Goal: Task Accomplishment & Management: Use online tool/utility

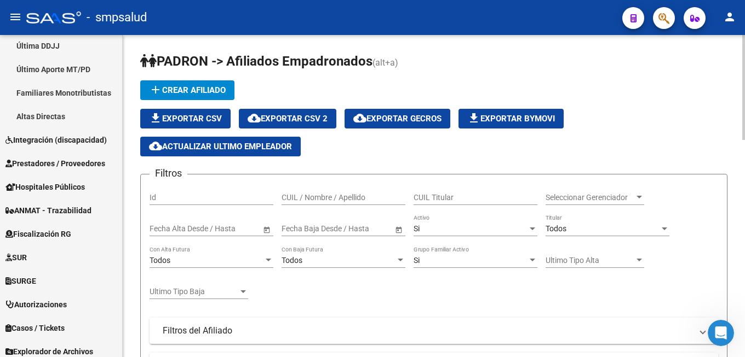
scroll to position [486, 0]
click at [721, 331] on icon "Abrir Intercom Messenger" at bounding box center [719, 332] width 18 height 18
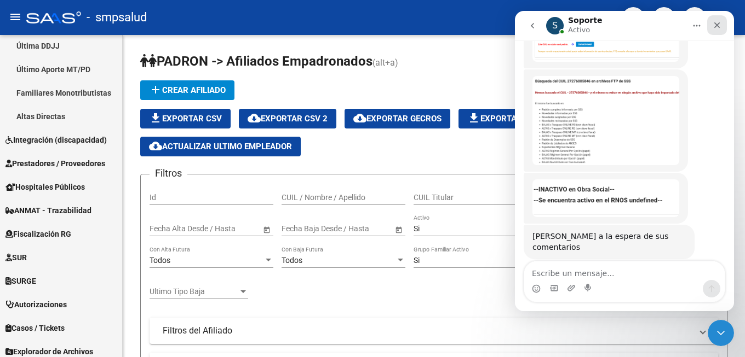
click at [715, 23] on icon "Cerrar" at bounding box center [717, 25] width 6 height 6
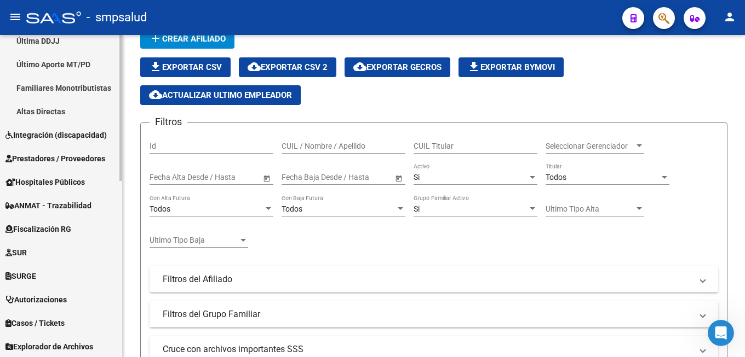
scroll to position [388, 0]
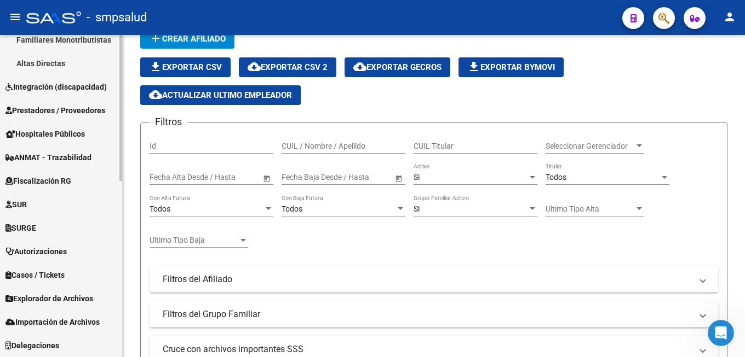
click at [129, 344] on mat-sidenav-container "Firma Express Inicio Instructivos Contacto OS Reportes Tablero de Control Ingre…" at bounding box center [372, 196] width 745 height 322
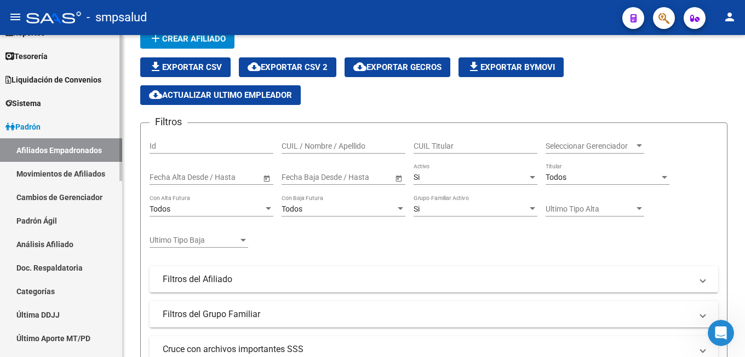
scroll to position [0, 0]
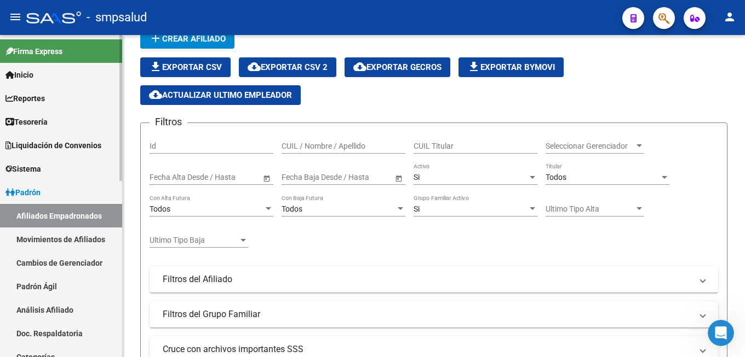
click at [122, 42] on div at bounding box center [120, 196] width 3 height 322
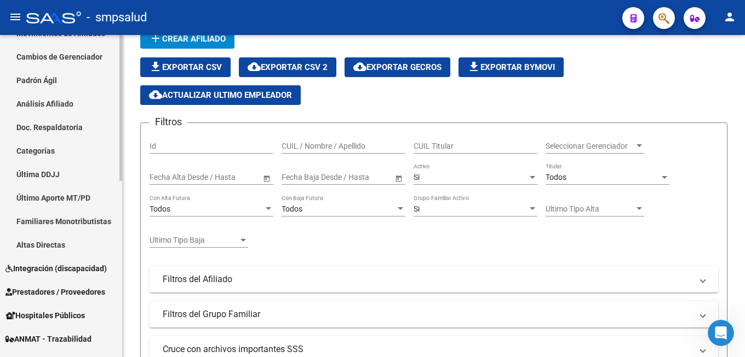
scroll to position [388, 0]
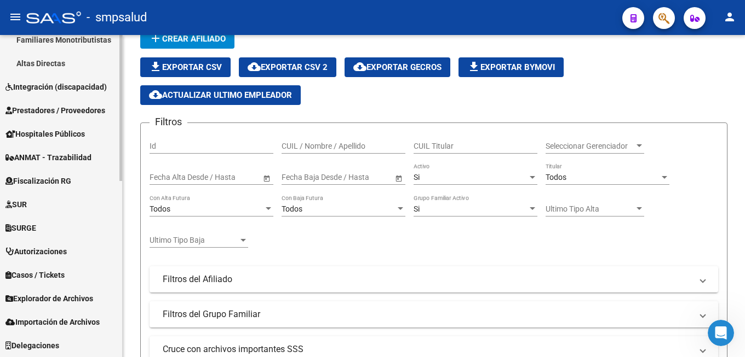
click at [112, 331] on div "Firma Express Inicio Instructivos Contacto OS Reportes Tablero de Control Ingre…" at bounding box center [62, 2] width 125 height 711
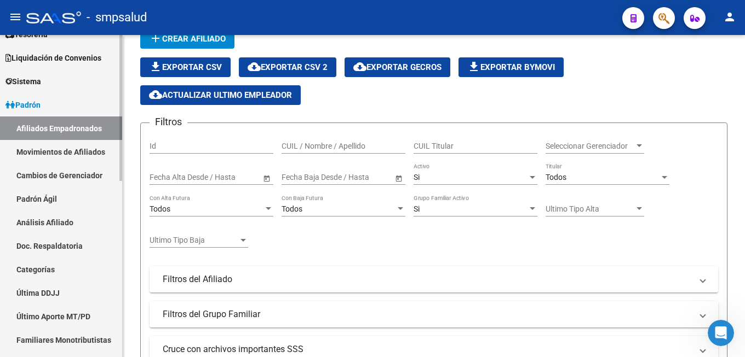
scroll to position [61, 0]
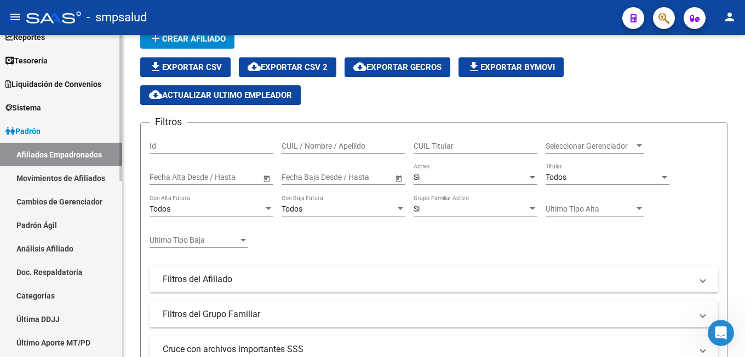
click at [141, 66] on mat-sidenav-container "Firma Express Inicio Instructivos Contacto OS Reportes Tablero de Control Ingre…" at bounding box center [372, 196] width 745 height 322
click at [718, 334] on icon "Abrir Intercom Messenger" at bounding box center [719, 332] width 18 height 18
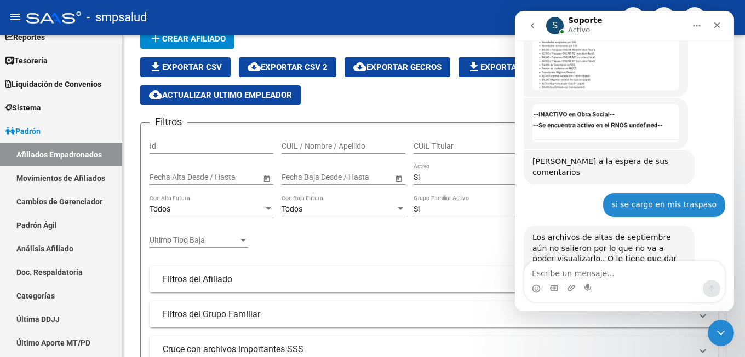
scroll to position [561, 0]
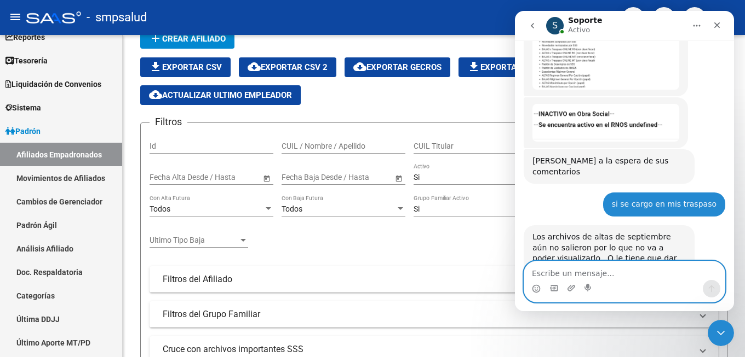
click at [601, 276] on textarea "Escribe un mensaje..." at bounding box center [624, 271] width 200 height 19
type textarea "L"
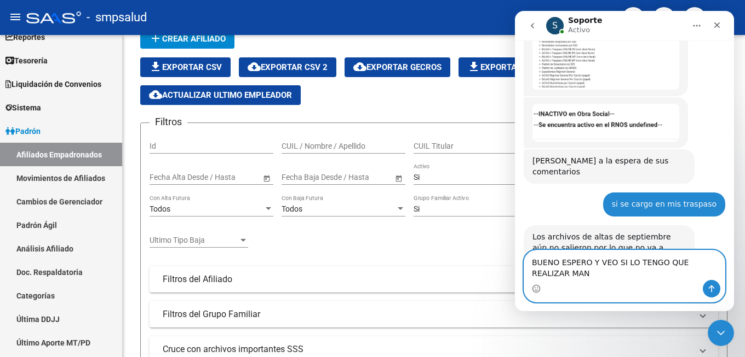
scroll to position [572, 0]
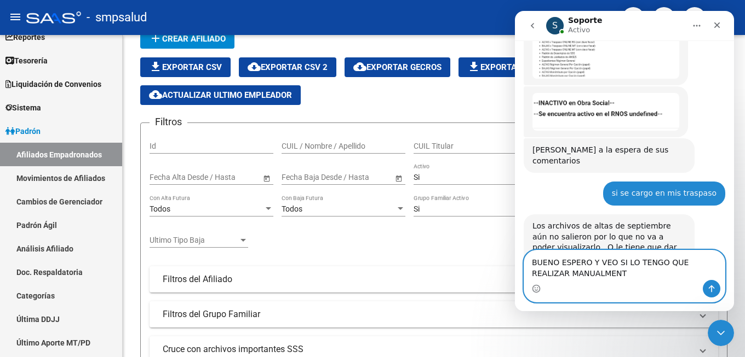
type textarea "BUENO ESPERO Y VEO SI LO TENGO QUE REALIZAR MANUALMENTE"
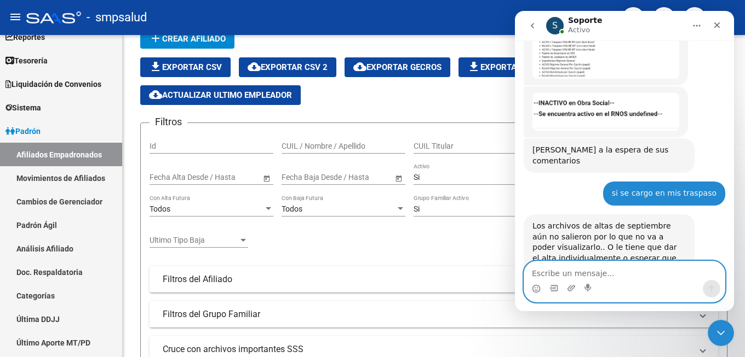
scroll to position [604, 0]
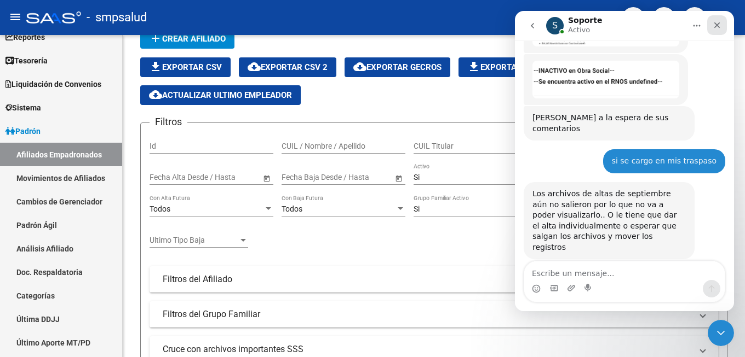
click at [719, 26] on icon "Cerrar" at bounding box center [716, 25] width 9 height 9
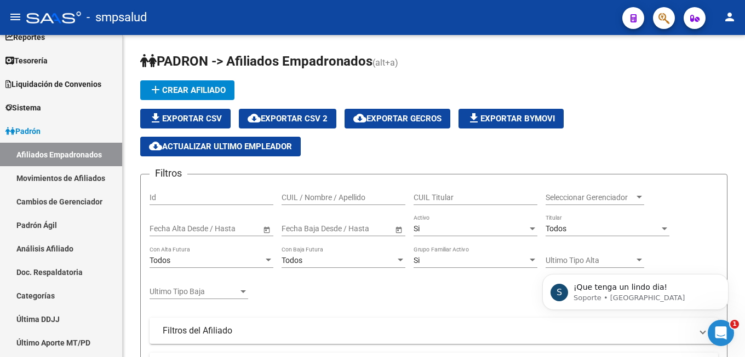
scroll to position [0, 0]
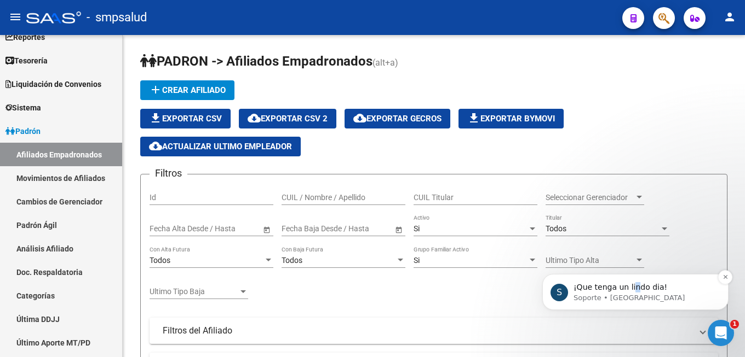
click at [631, 290] on p "¡Que tenga un lindo dia!" at bounding box center [643, 287] width 141 height 11
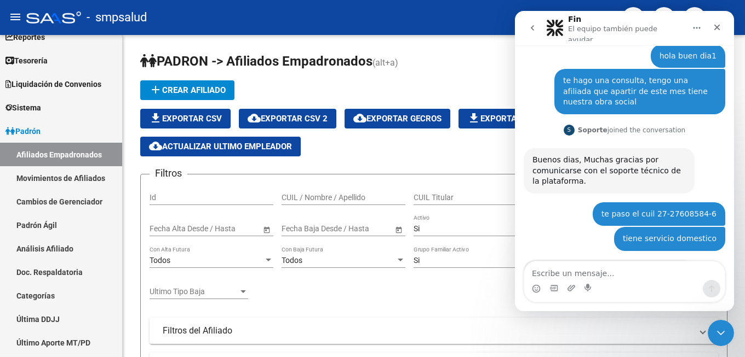
scroll to position [2, 0]
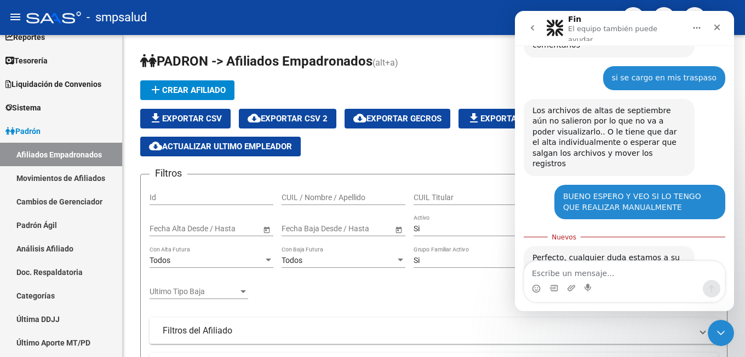
click at [585, 276] on textarea "Escribe un mensaje..." at bounding box center [624, 271] width 200 height 19
type textarea "TE AGRADEZCO MUCH"
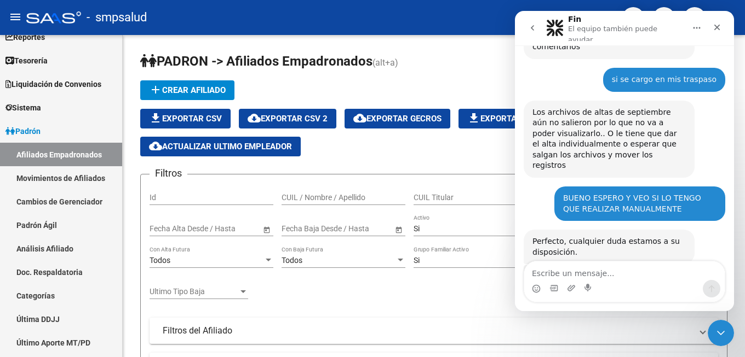
scroll to position [706, 0]
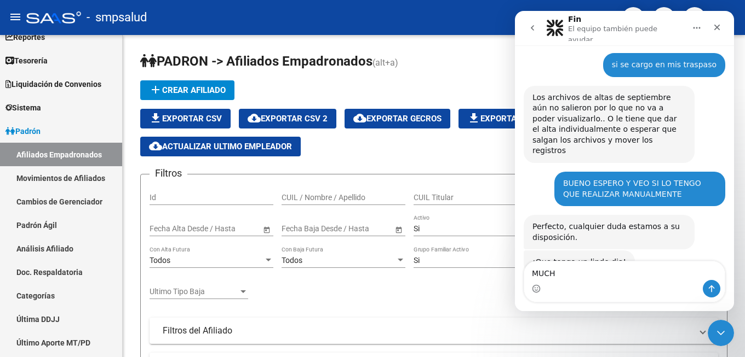
type textarea "MUCHO"
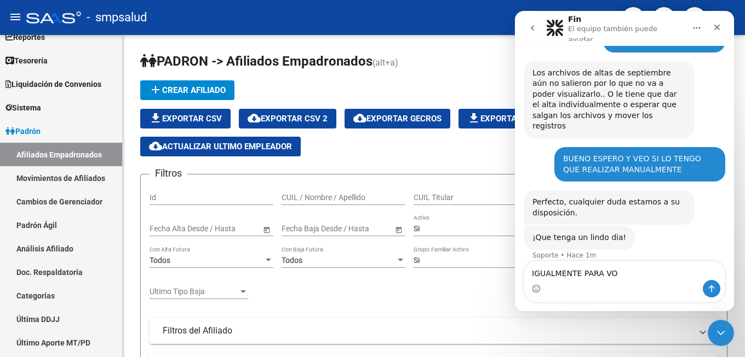
type textarea "IGUALMENTE PARA VOS"
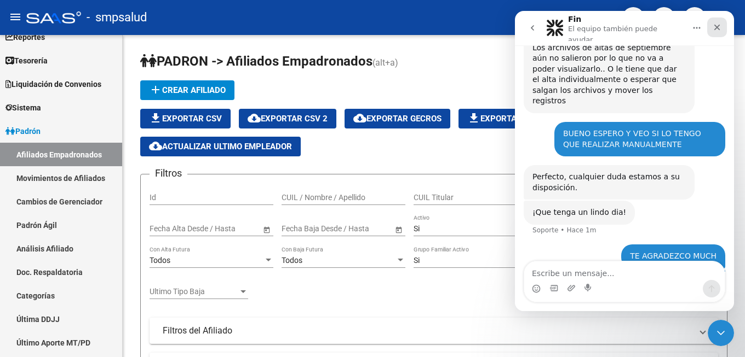
drag, startPoint x: 714, startPoint y: 24, endPoint x: 1219, endPoint y: 32, distance: 504.8
click at [714, 24] on icon "Cerrar" at bounding box center [716, 27] width 9 height 9
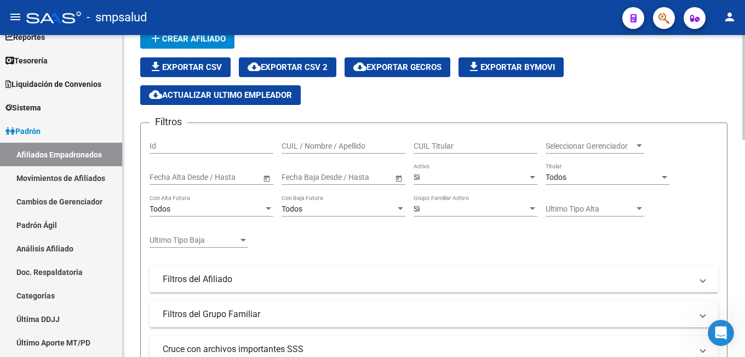
scroll to position [0, 0]
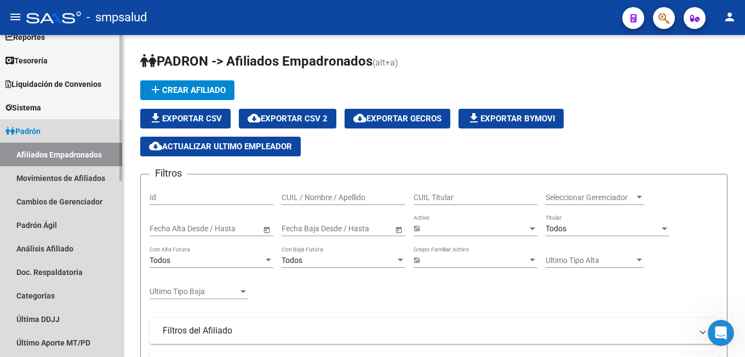
click at [45, 130] on link "Padrón" at bounding box center [61, 131] width 122 height 24
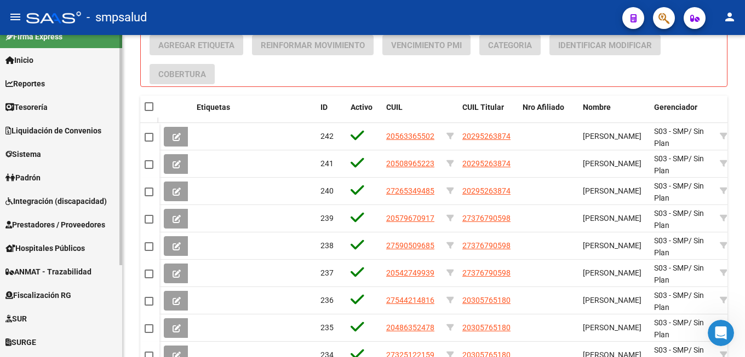
scroll to position [8, 0]
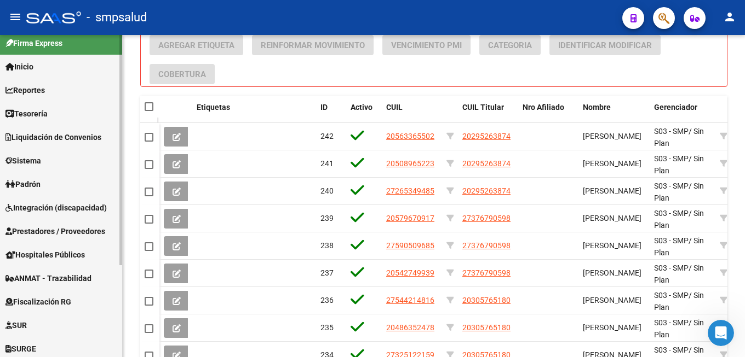
click at [125, 43] on mat-sidenav-container "Firma Express Inicio Instructivos Contacto OS Reportes Tablero de Control Ingre…" at bounding box center [372, 196] width 745 height 322
click at [66, 188] on link "Padrón" at bounding box center [61, 184] width 122 height 24
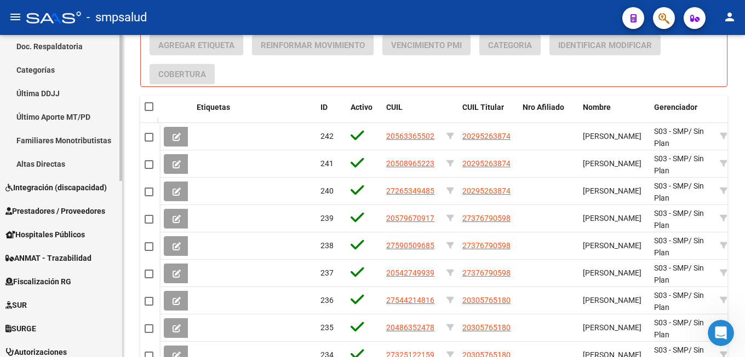
scroll to position [388, 0]
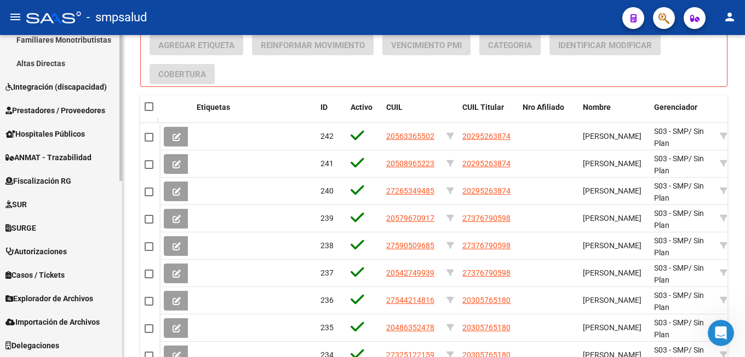
click at [74, 296] on span "Explorador de Archivos" at bounding box center [49, 299] width 88 height 12
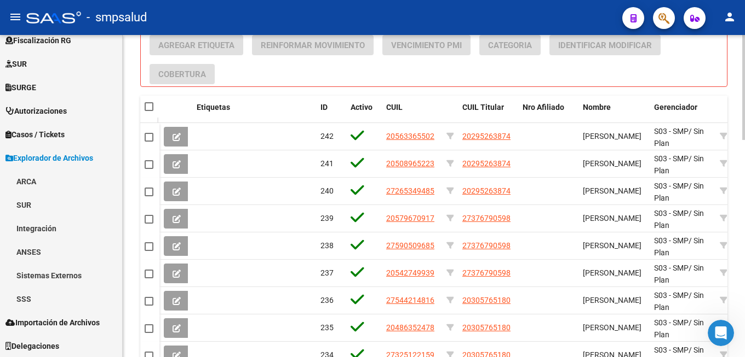
scroll to position [666, 0]
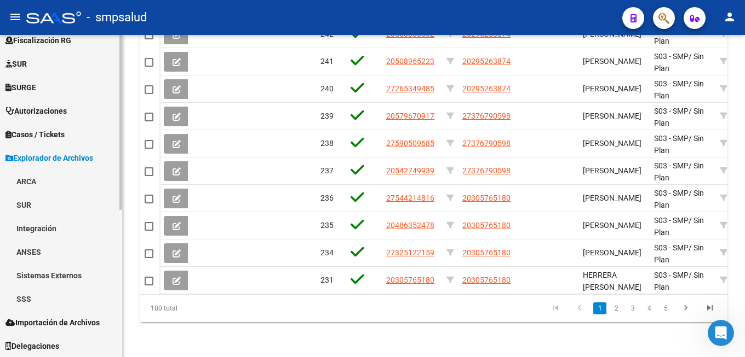
click at [44, 297] on link "SSS" at bounding box center [61, 299] width 122 height 24
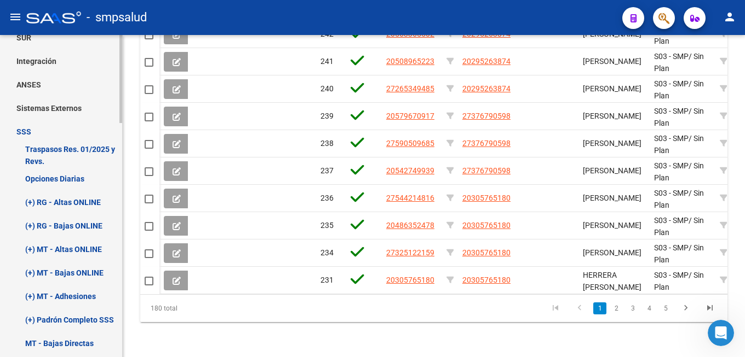
scroll to position [382, 0]
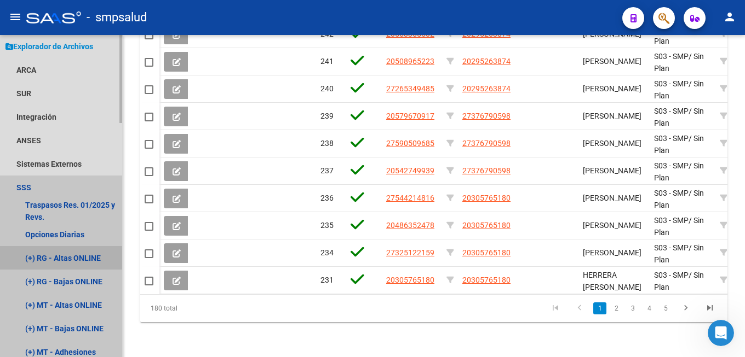
click at [45, 258] on link "(+) RG - Altas ONLINE" at bounding box center [61, 258] width 122 height 24
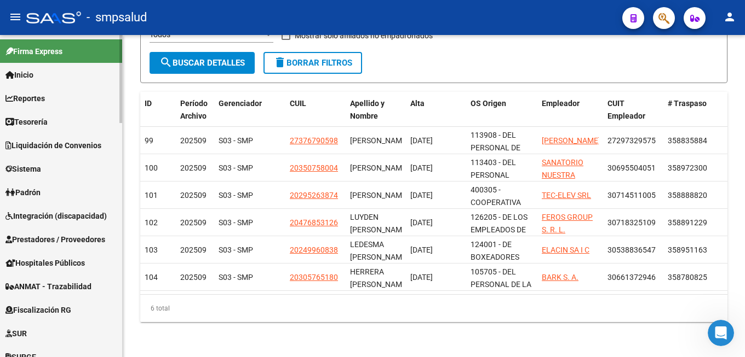
click at [41, 191] on span "Padrón" at bounding box center [22, 193] width 35 height 12
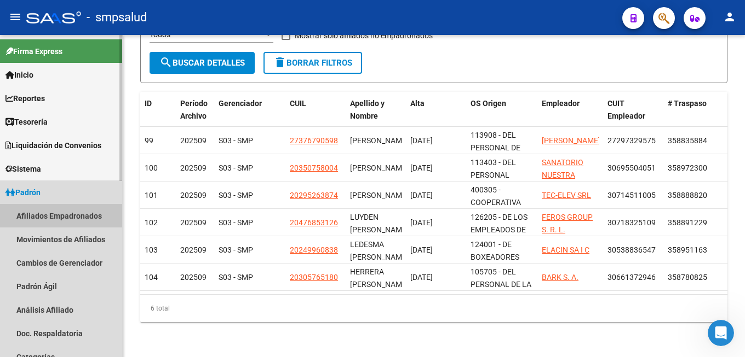
click at [84, 217] on link "Afiliados Empadronados" at bounding box center [61, 216] width 122 height 24
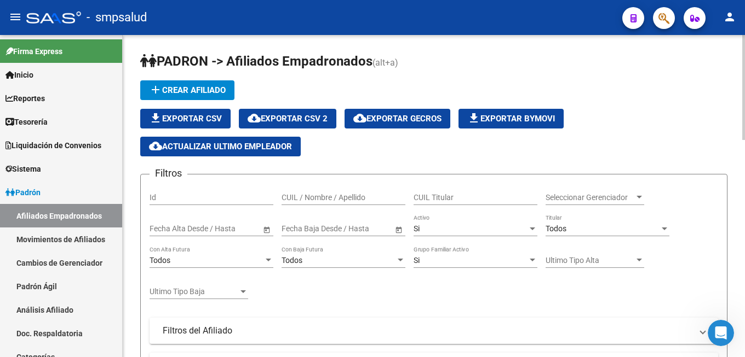
click at [397, 123] on span "cloud_download Exportar GECROS" at bounding box center [397, 119] width 88 height 10
click at [45, 238] on link "Movimientos de Afiliados" at bounding box center [61, 240] width 122 height 24
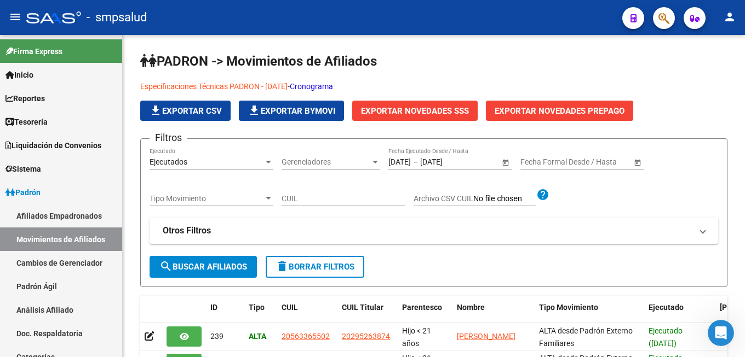
scroll to position [2, 0]
click at [656, 17] on button "button" at bounding box center [664, 18] width 22 height 22
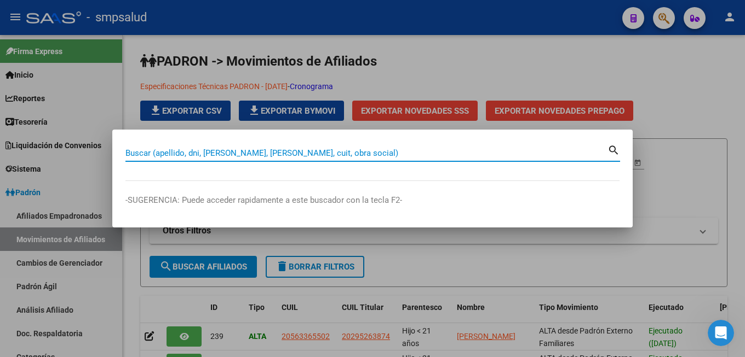
click at [155, 151] on input "Buscar (apellido, dni, [PERSON_NAME], [PERSON_NAME], cuit, obra social)" at bounding box center [366, 153] width 482 height 10
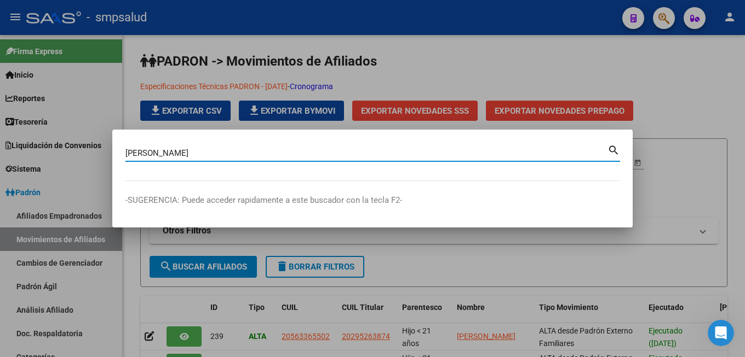
type input "[PERSON_NAME]"
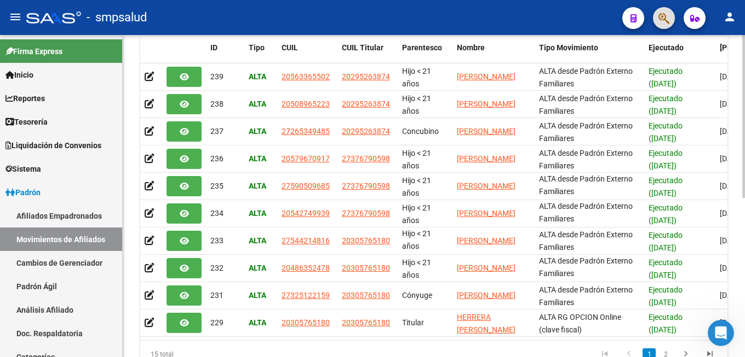
scroll to position [316, 0]
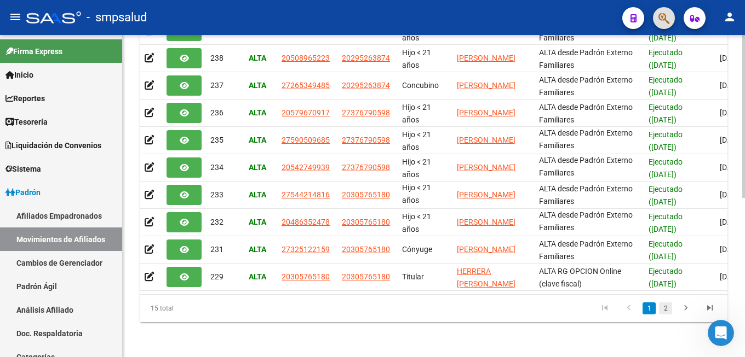
click at [665, 310] on link "2" at bounding box center [665, 309] width 13 height 12
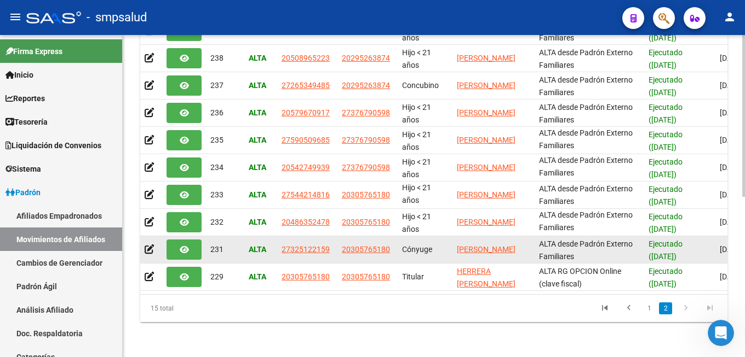
scroll to position [179, 0]
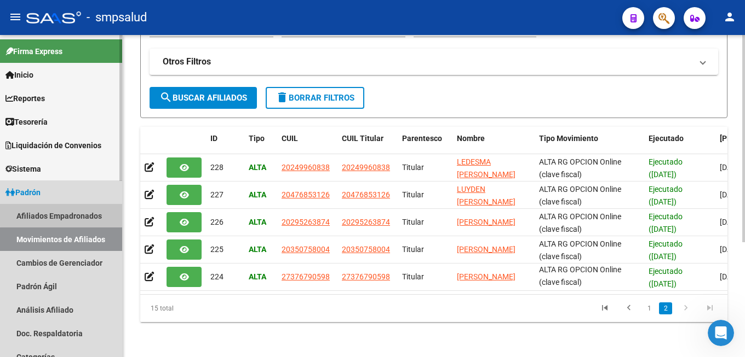
click at [72, 215] on link "Afiliados Empadronados" at bounding box center [61, 216] width 122 height 24
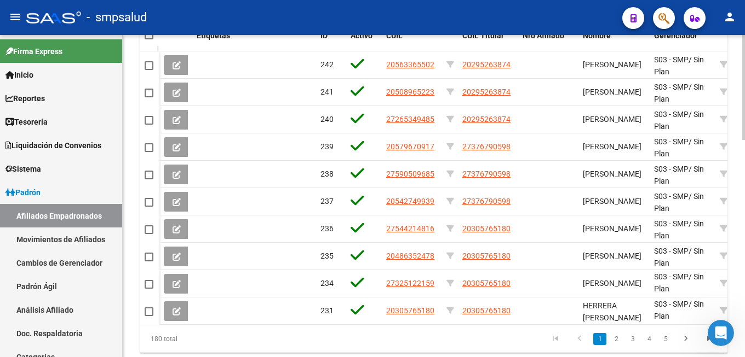
scroll to position [2, 0]
click at [78, 239] on link "Movimientos de Afiliados" at bounding box center [61, 240] width 122 height 24
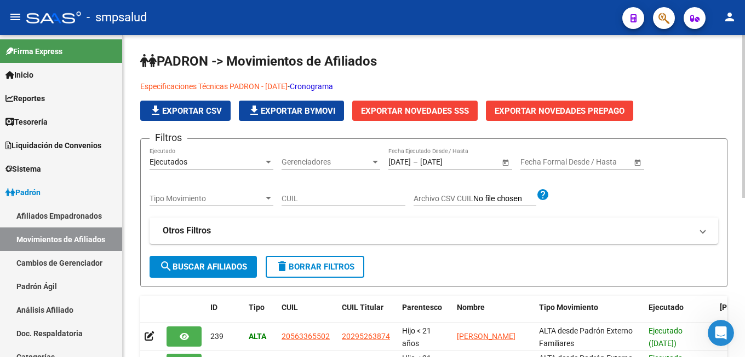
click at [742, 39] on div at bounding box center [743, 116] width 3 height 163
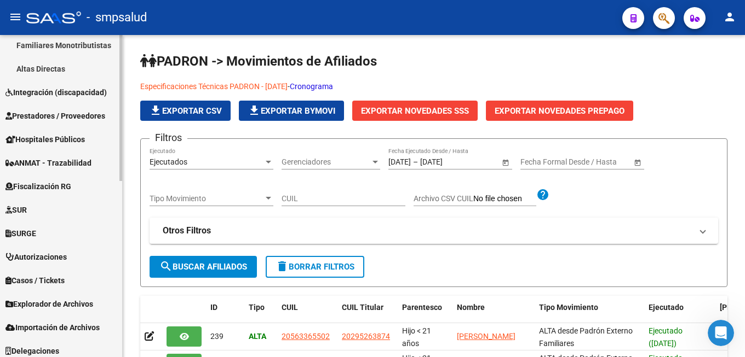
scroll to position [388, 0]
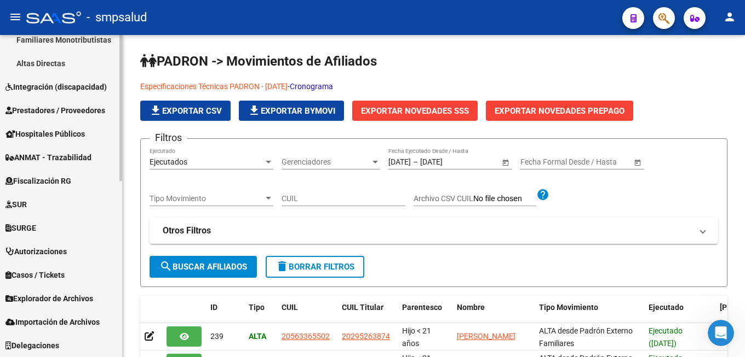
click at [135, 307] on mat-sidenav-container "Firma Express Inicio Instructivos Contacto OS Reportes Tablero de Control Ingre…" at bounding box center [372, 196] width 745 height 322
click at [50, 303] on span "Explorador de Archivos" at bounding box center [49, 299] width 88 height 12
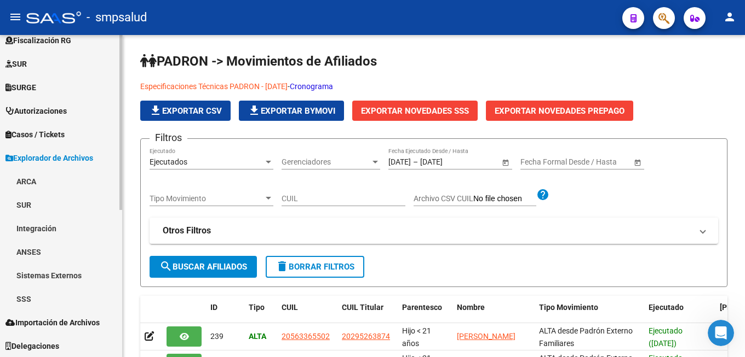
scroll to position [270, 0]
click at [45, 300] on link "SSS" at bounding box center [61, 299] width 122 height 24
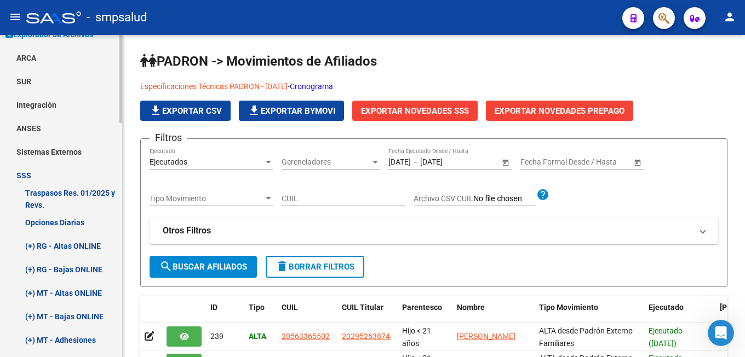
scroll to position [390, 0]
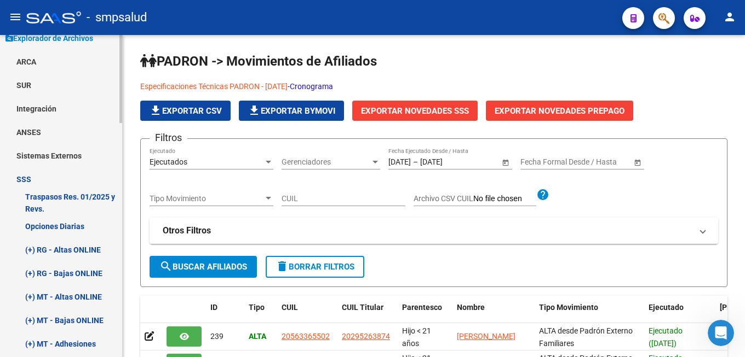
click at [132, 155] on mat-sidenav-container "Firma Express Inicio Instructivos Contacto OS Reportes Tablero de Control Ingre…" at bounding box center [372, 196] width 745 height 322
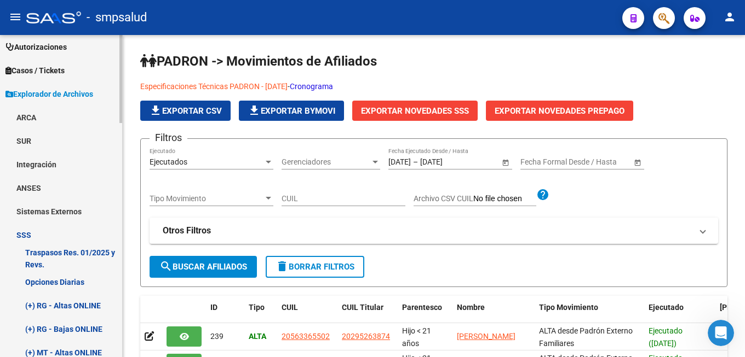
click at [76, 304] on link "(+) RG - Altas ONLINE" at bounding box center [61, 306] width 122 height 24
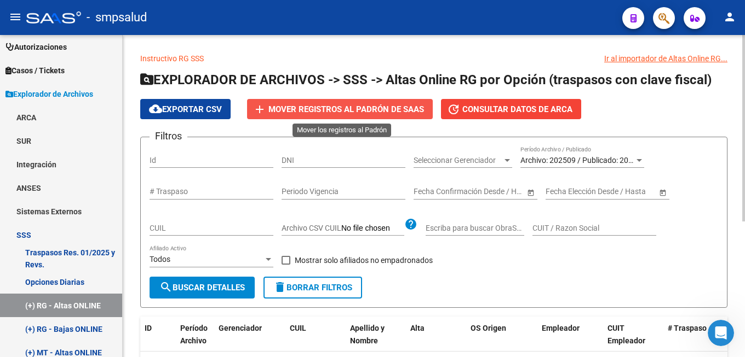
click at [353, 107] on span "Mover registros al PADRÓN de SAAS" at bounding box center [345, 110] width 155 height 10
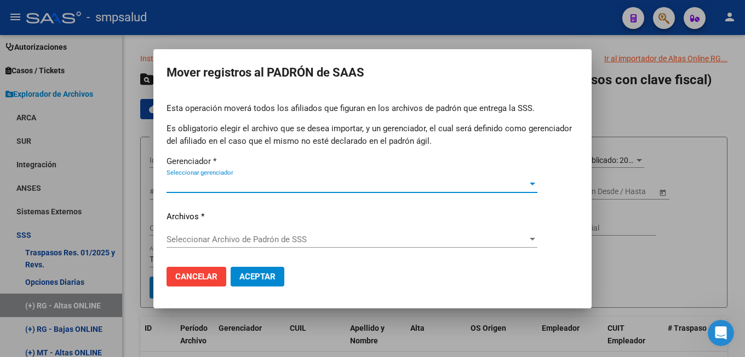
click at [533, 183] on div at bounding box center [531, 184] width 5 height 3
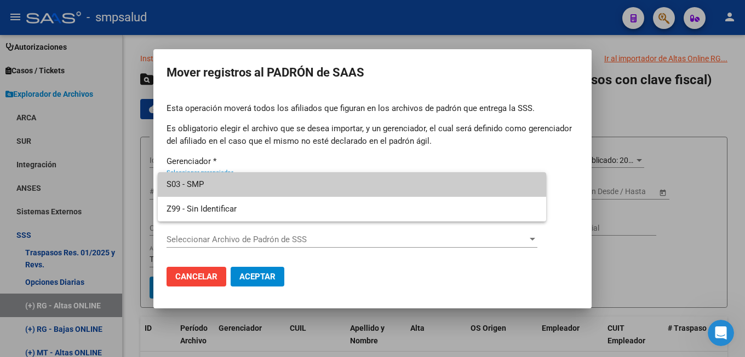
click at [580, 209] on div at bounding box center [372, 178] width 745 height 357
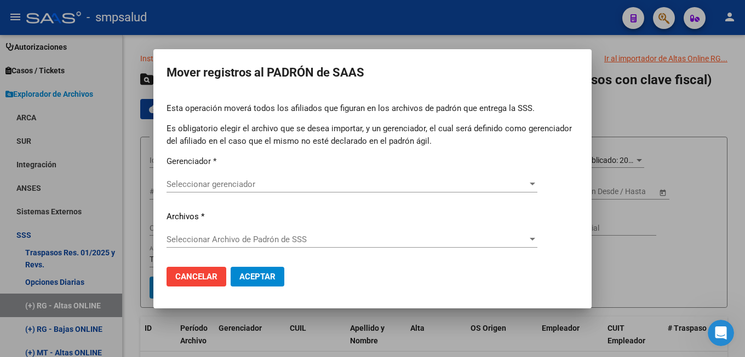
click at [518, 235] on div "Seleccionar Archivo de Padrón de SSS" at bounding box center [346, 240] width 361 height 10
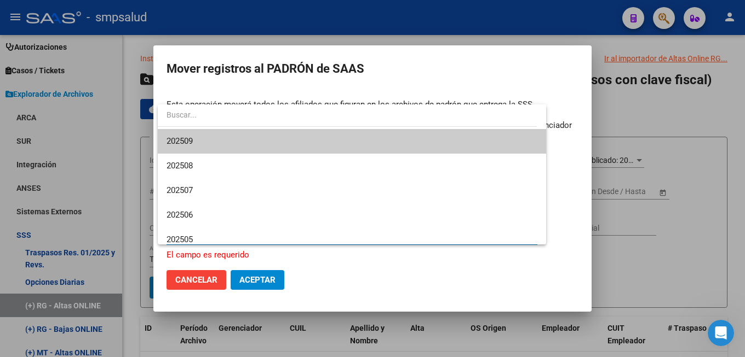
click at [259, 279] on div at bounding box center [372, 178] width 745 height 357
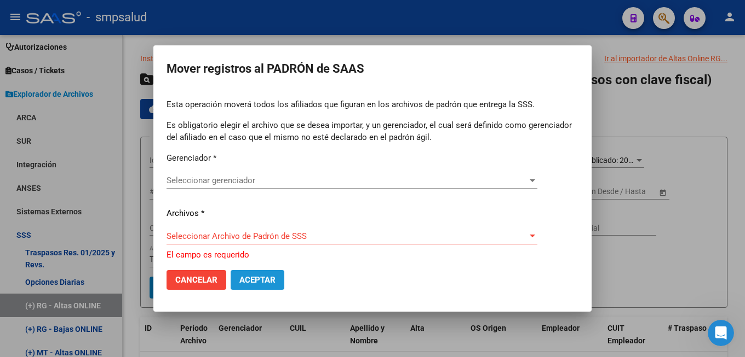
click at [266, 279] on span "Aceptar" at bounding box center [257, 280] width 36 height 10
click at [205, 279] on span "Cancelar" at bounding box center [196, 280] width 42 height 10
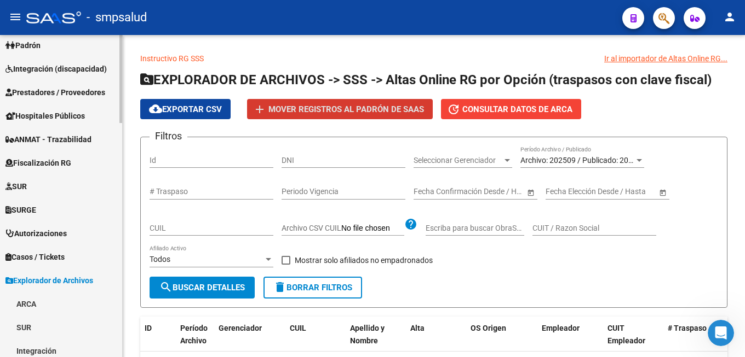
scroll to position [149, 0]
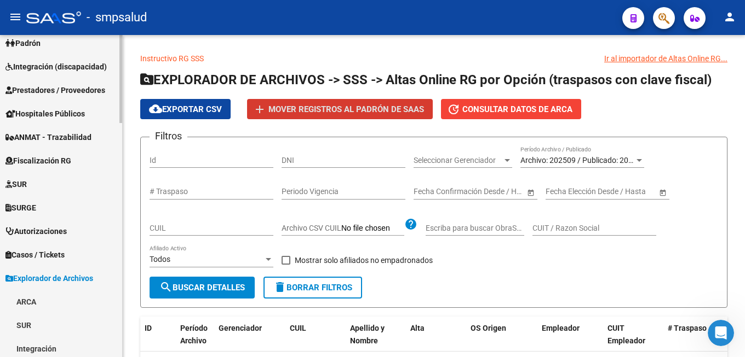
click at [128, 119] on mat-sidenav-container "Firma Express Inicio Instructivos Contacto OS Reportes Tablero de Control Ingre…" at bounding box center [372, 196] width 745 height 322
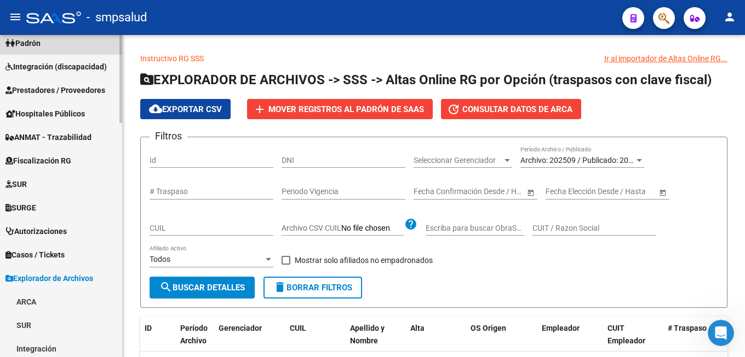
click at [35, 43] on span "Padrón" at bounding box center [22, 43] width 35 height 12
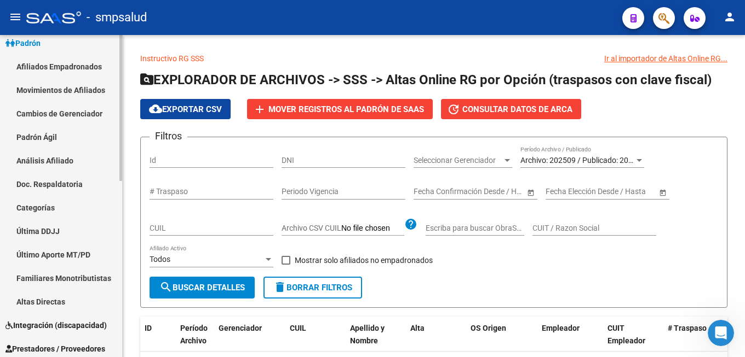
scroll to position [0, 0]
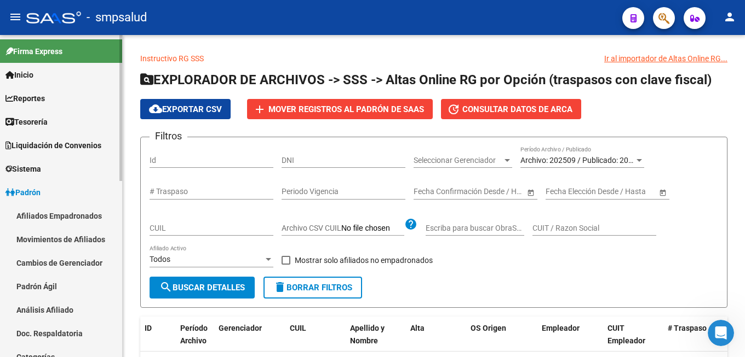
click at [53, 223] on link "Afiliados Empadronados" at bounding box center [61, 216] width 122 height 24
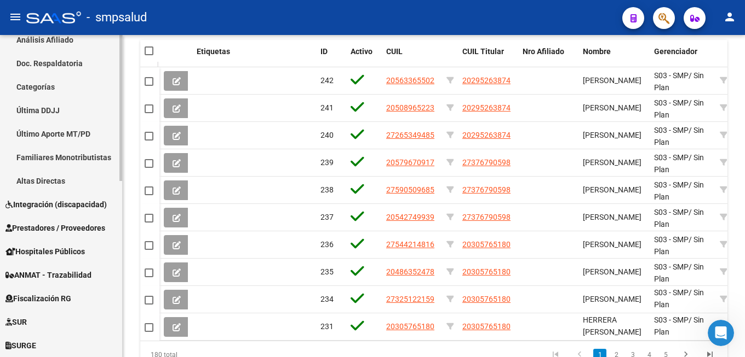
scroll to position [388, 0]
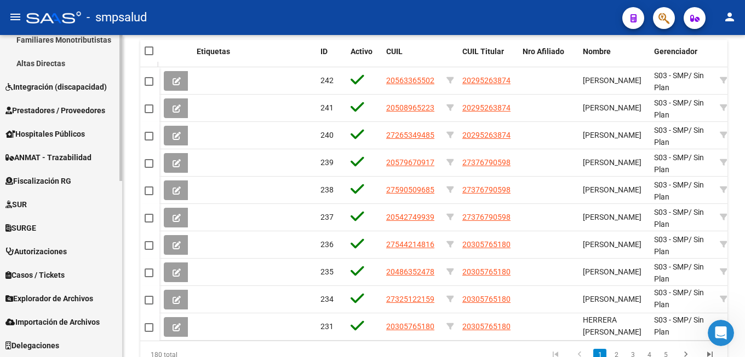
click at [125, 256] on mat-sidenav-container "Firma Express Inicio Instructivos Contacto OS Reportes Tablero de Control Ingre…" at bounding box center [372, 196] width 745 height 322
click at [80, 301] on span "Explorador de Archivos" at bounding box center [49, 299] width 88 height 12
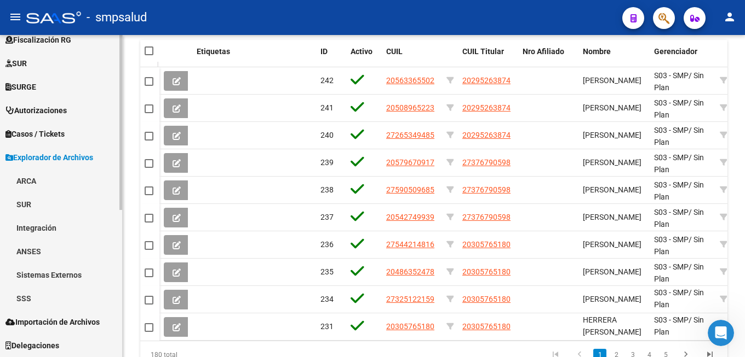
scroll to position [666, 0]
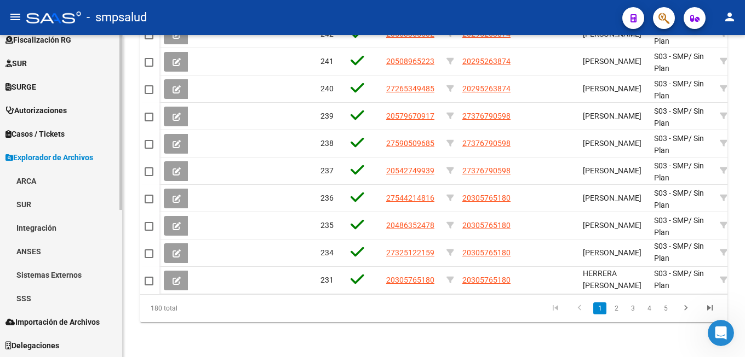
click at [122, 340] on mat-sidenav "Firma Express Inicio Instructivos Contacto OS Reportes Tablero de Control Ingre…" at bounding box center [61, 196] width 123 height 322
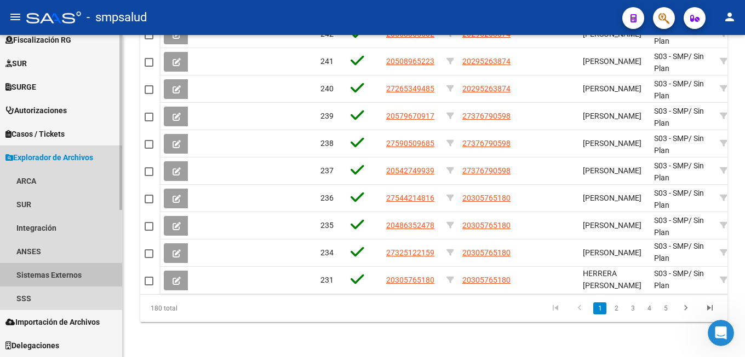
click at [59, 278] on link "Sistemas Externos" at bounding box center [61, 275] width 122 height 24
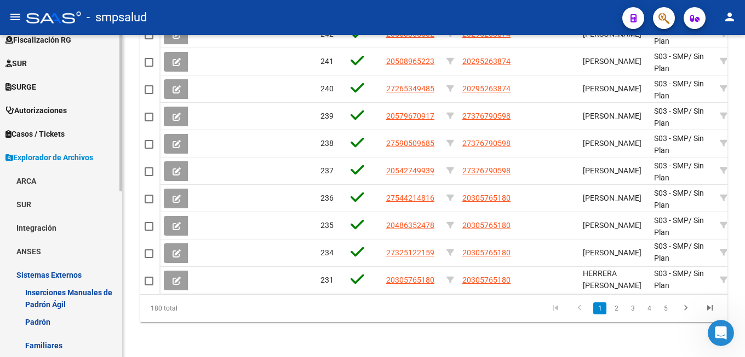
scroll to position [341, 0]
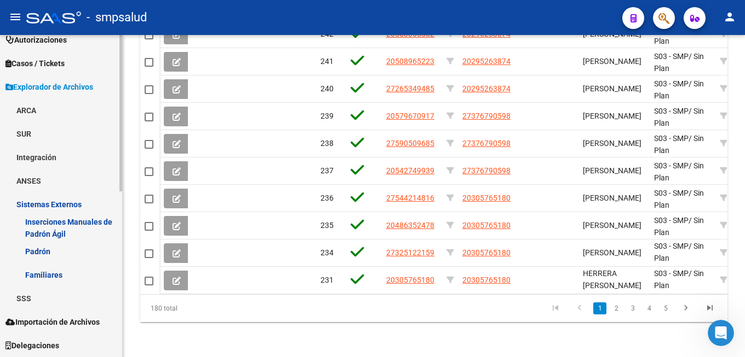
click at [55, 274] on link "Familiares" at bounding box center [61, 275] width 122 height 24
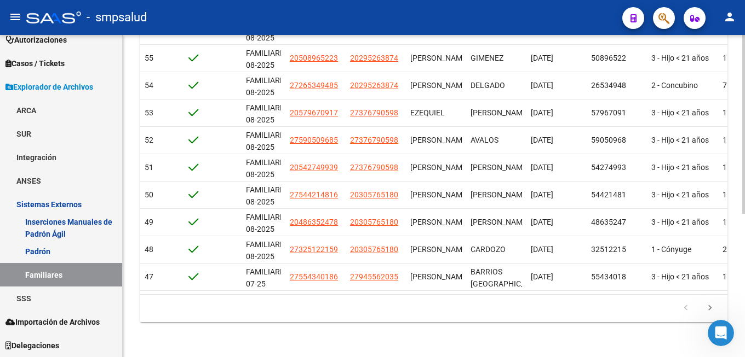
scroll to position [0, 171]
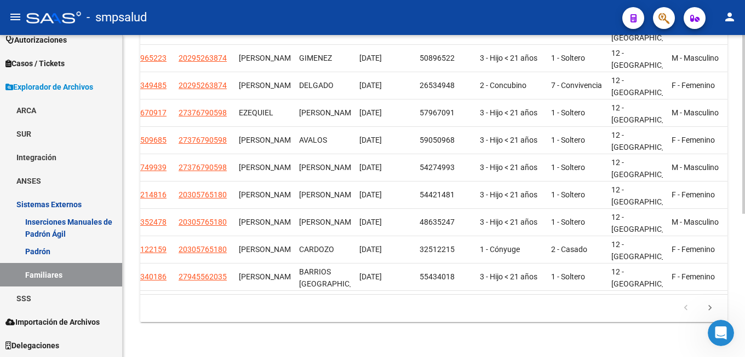
drag, startPoint x: 596, startPoint y: 295, endPoint x: 297, endPoint y: 296, distance: 298.9
click at [297, 296] on datatable-footer "179.769.313.486.231.570.000.000.000.000.000.000.000.000.000.000.000.000.000.000…" at bounding box center [433, 309] width 587 height 28
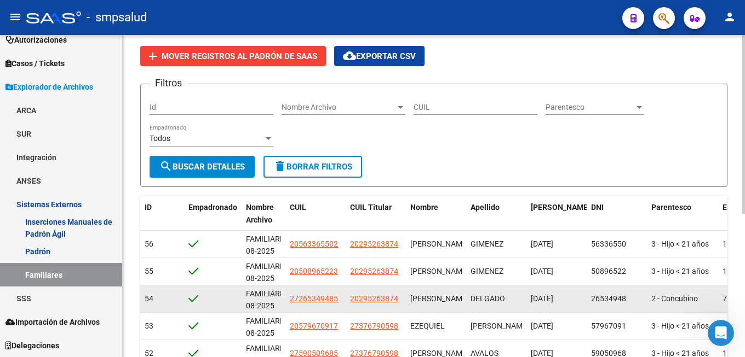
scroll to position [0, 0]
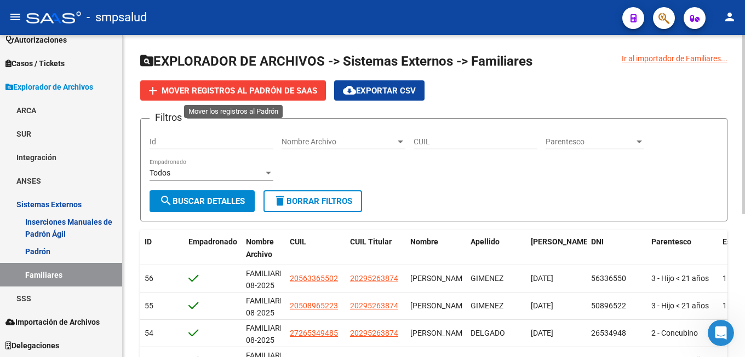
click at [227, 93] on span "Mover registros al PADRÓN de SAAS" at bounding box center [238, 91] width 155 height 10
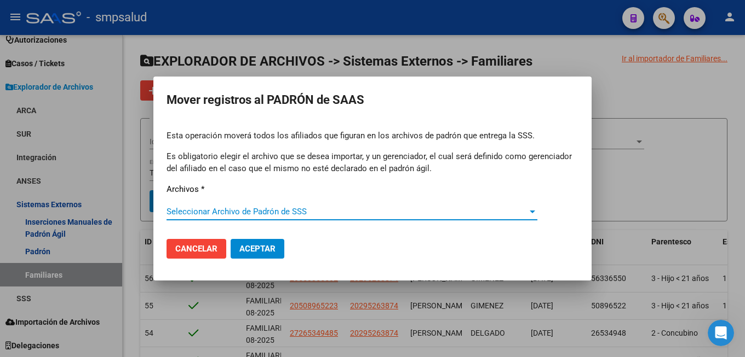
click at [188, 253] on span "Cancelar" at bounding box center [196, 249] width 42 height 10
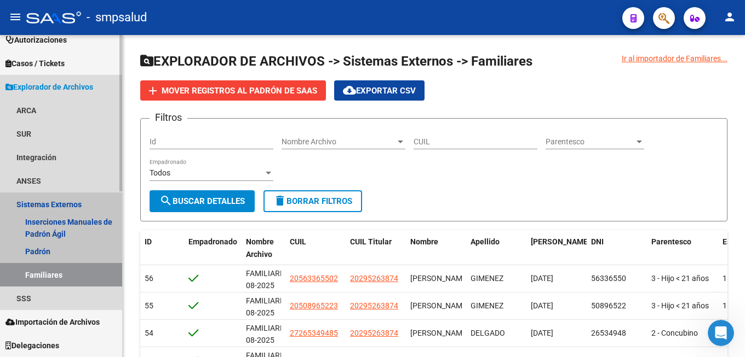
click at [46, 274] on link "Familiares" at bounding box center [61, 275] width 122 height 24
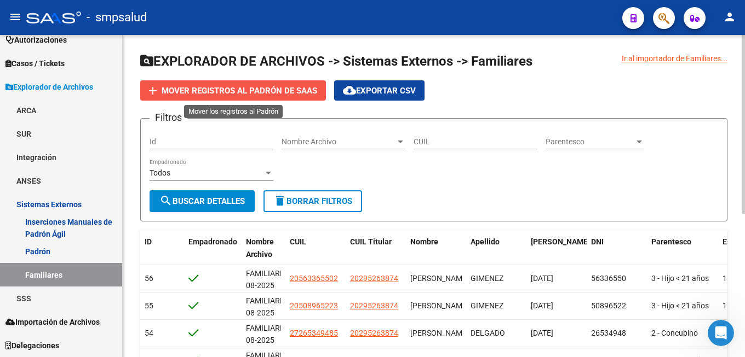
click at [228, 94] on span "Mover registros al PADRÓN de SAAS" at bounding box center [238, 91] width 155 height 10
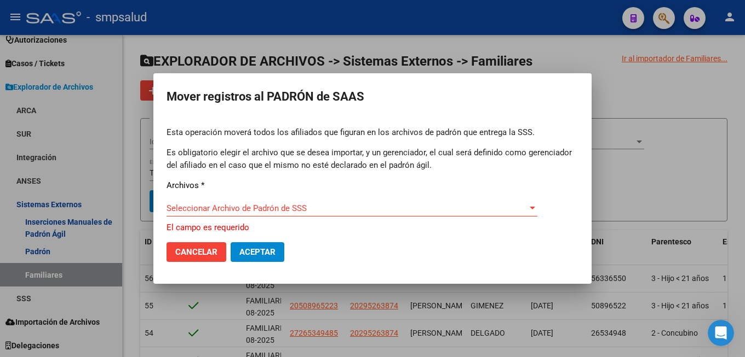
click at [636, 103] on div at bounding box center [372, 178] width 745 height 357
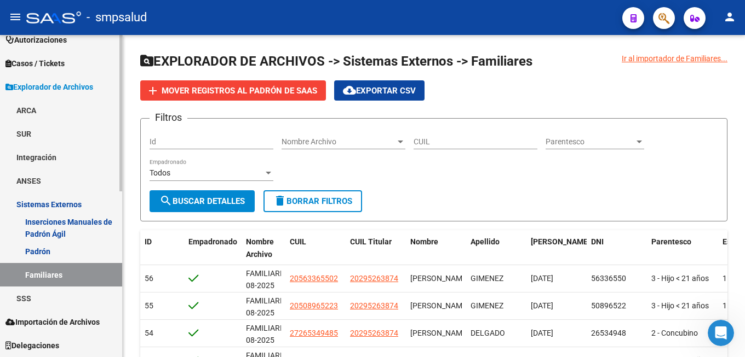
click at [67, 89] on span "Explorador de Archivos" at bounding box center [49, 87] width 88 height 12
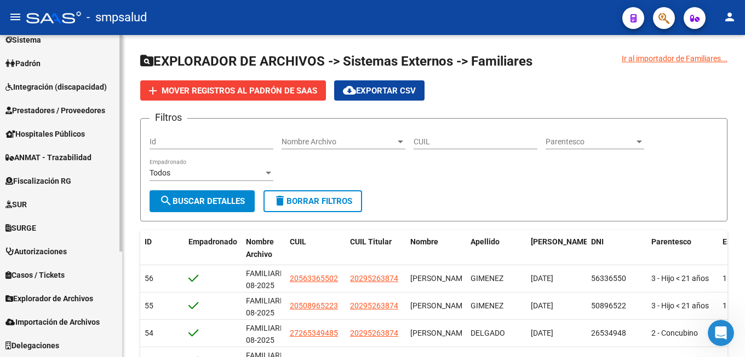
scroll to position [129, 0]
click at [55, 64] on link "Padrón" at bounding box center [61, 63] width 122 height 24
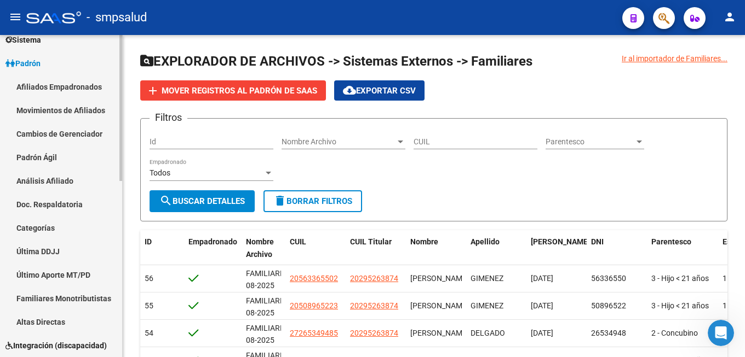
click at [46, 90] on link "Afiliados Empadronados" at bounding box center [61, 87] width 122 height 24
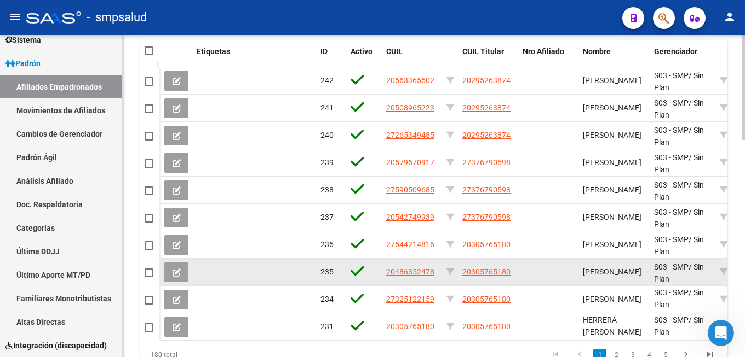
scroll to position [666, 0]
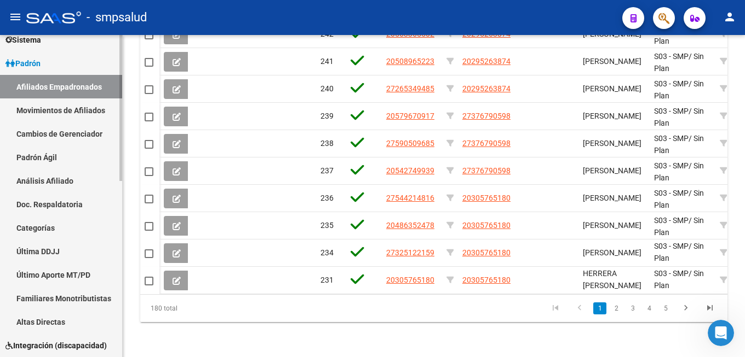
click at [91, 85] on link "Afiliados Empadronados" at bounding box center [61, 87] width 122 height 24
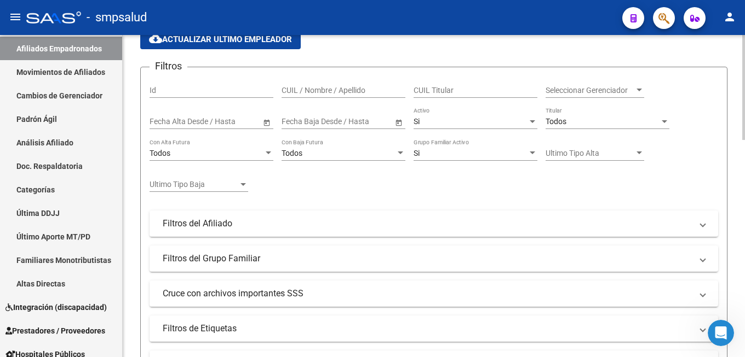
scroll to position [0, 0]
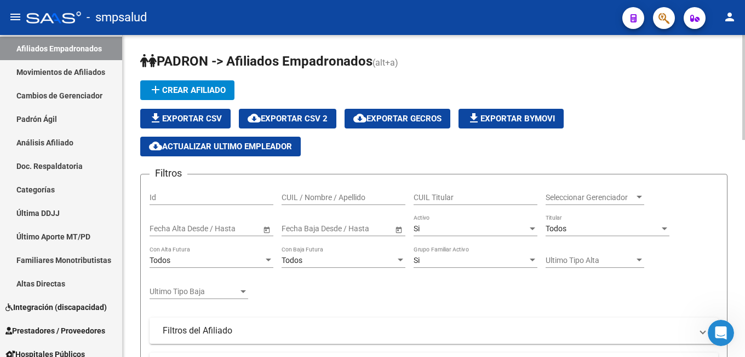
click at [386, 121] on span "cloud_download Exportar GECROS" at bounding box center [397, 119] width 88 height 10
